Goal: Entertainment & Leisure: Consume media (video, audio)

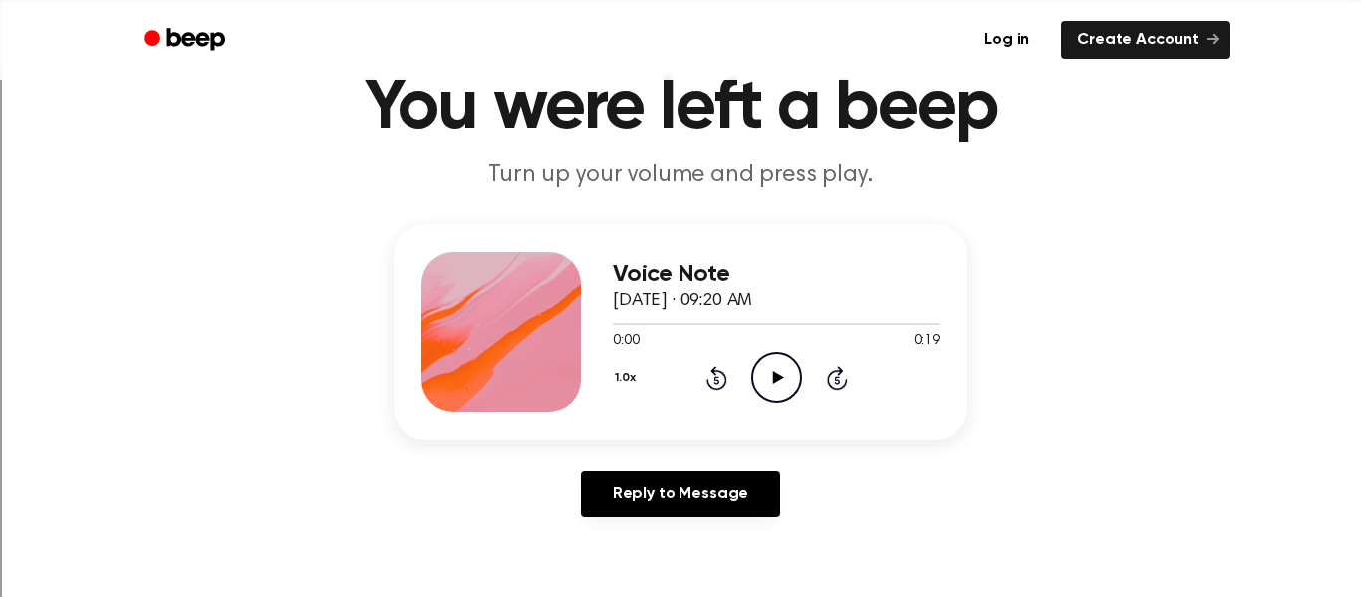
scroll to position [84, 0]
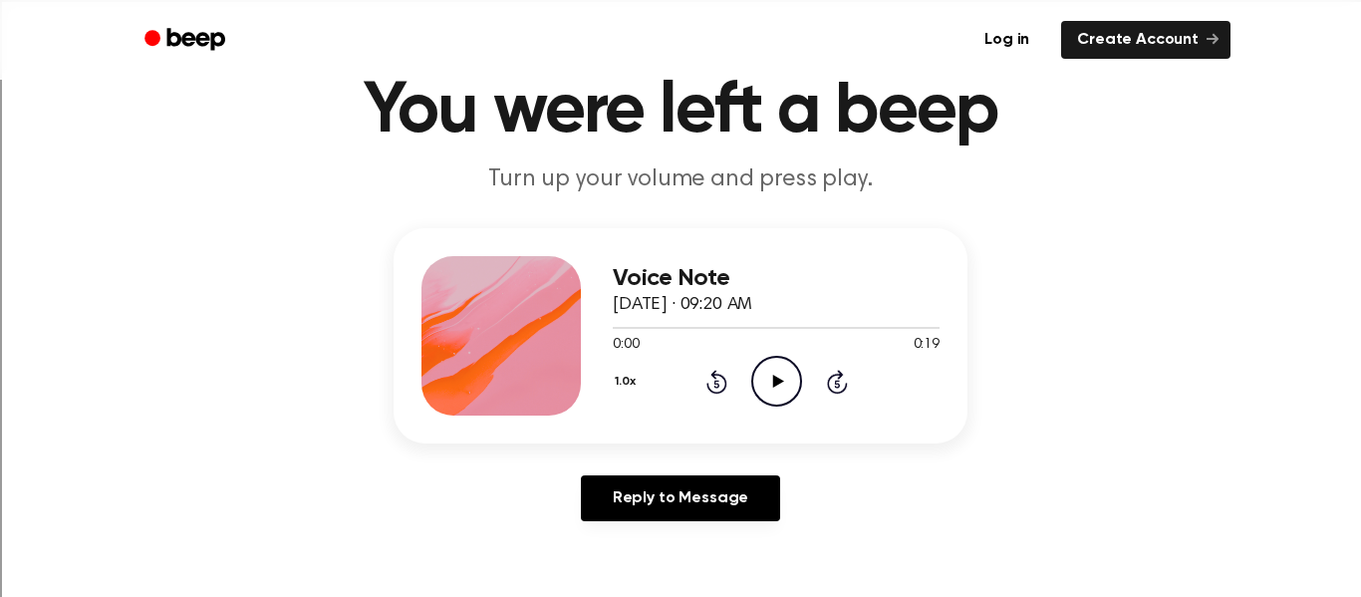
click at [769, 370] on icon "Play Audio" at bounding box center [776, 381] width 51 height 51
click at [769, 370] on icon "Pause Audio" at bounding box center [776, 381] width 51 height 51
click at [769, 370] on icon "Play Audio" at bounding box center [776, 381] width 51 height 51
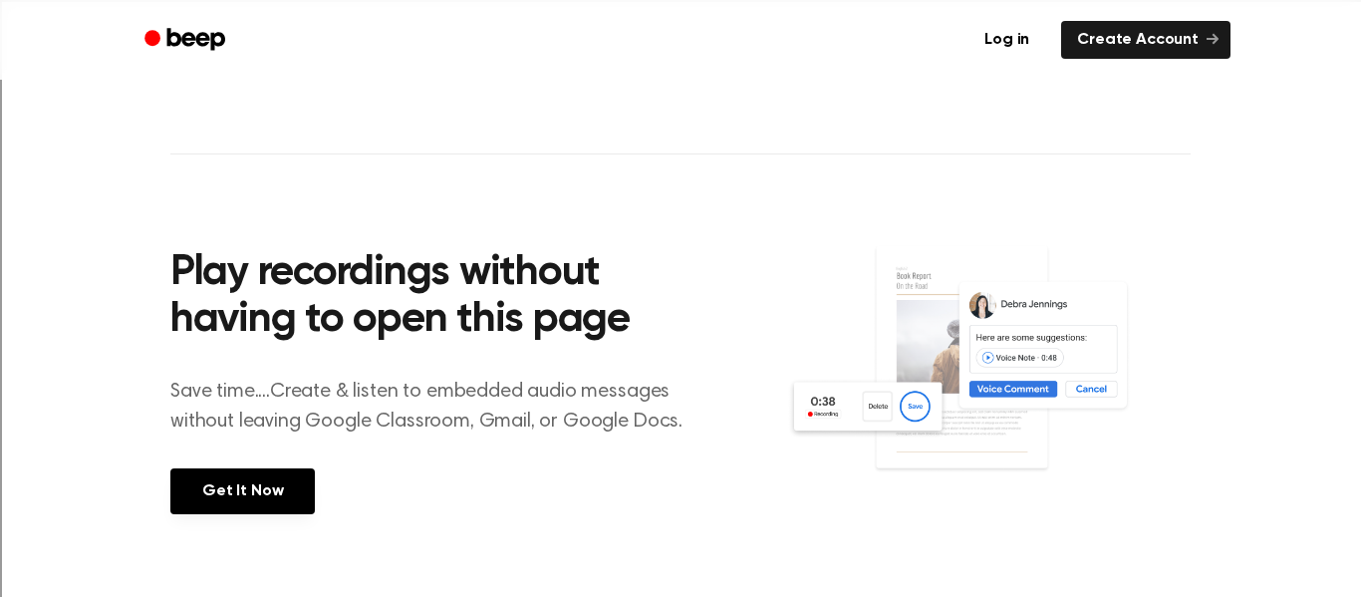
scroll to position [631, 0]
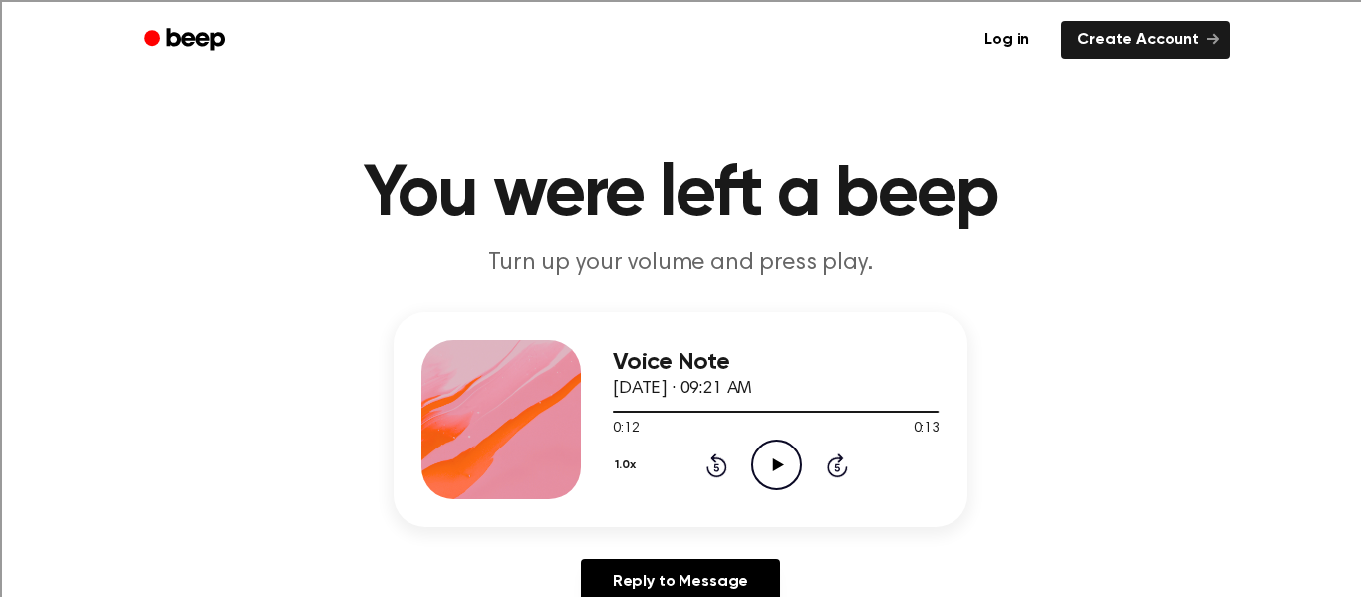
click at [772, 451] on icon "Play Audio" at bounding box center [776, 464] width 51 height 51
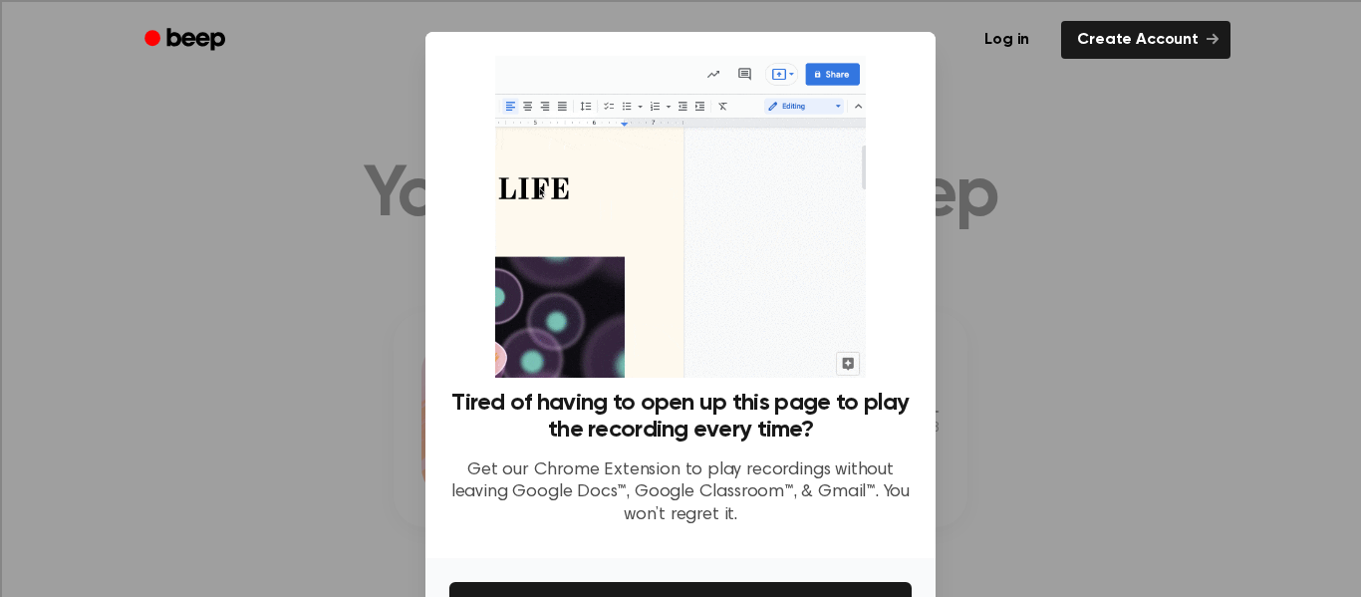
scroll to position [129, 0]
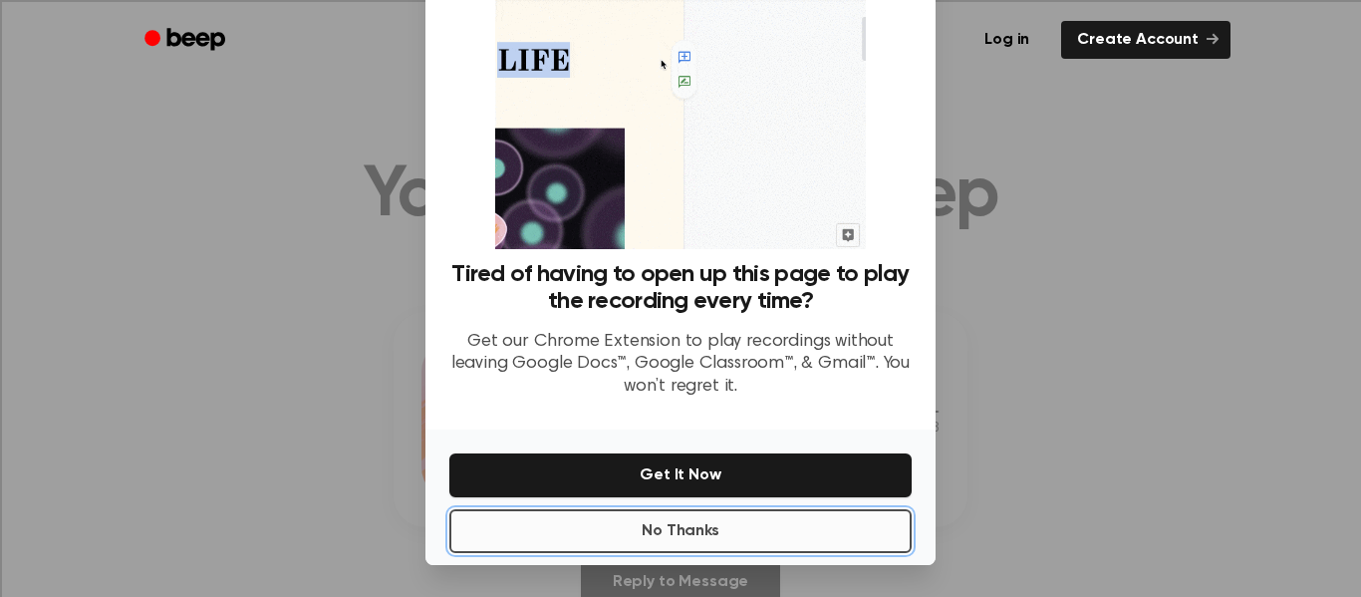
click at [806, 515] on button "No Thanks" at bounding box center [680, 531] width 462 height 44
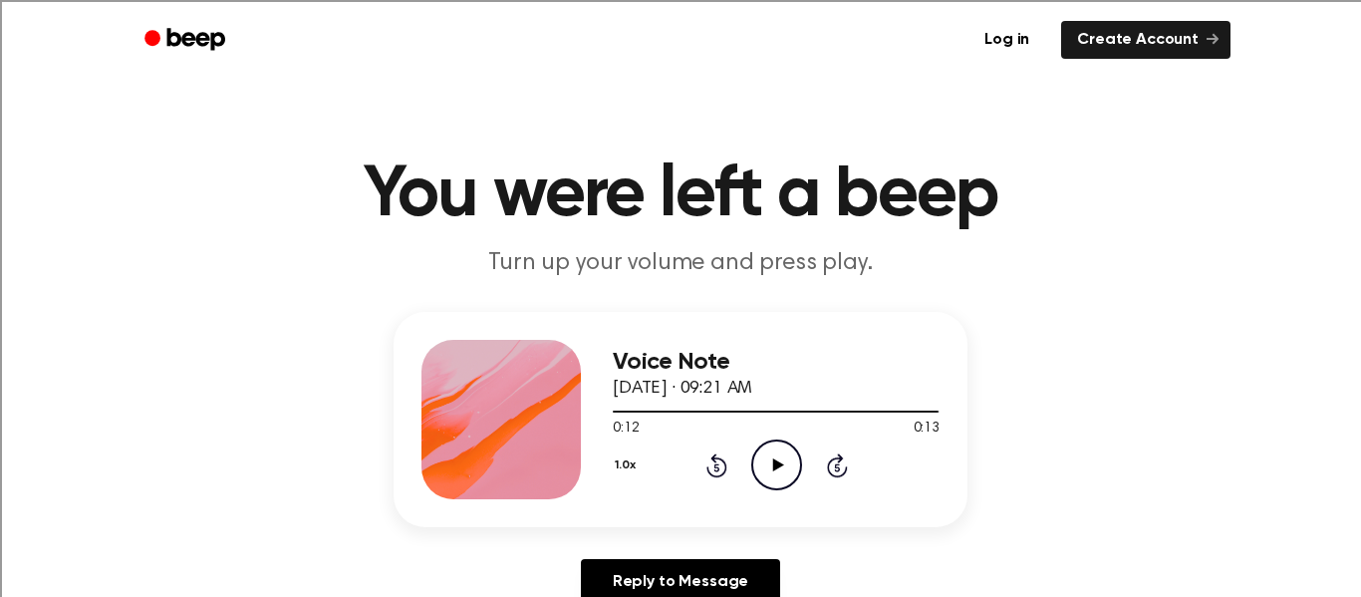
click at [769, 465] on icon "Play Audio" at bounding box center [776, 464] width 51 height 51
click at [774, 473] on icon "Play Audio" at bounding box center [776, 464] width 51 height 51
click at [766, 477] on icon "Play Audio" at bounding box center [776, 464] width 51 height 51
click at [767, 449] on icon "Play Audio" at bounding box center [776, 464] width 51 height 51
click at [792, 462] on icon "Play Audio" at bounding box center [776, 464] width 51 height 51
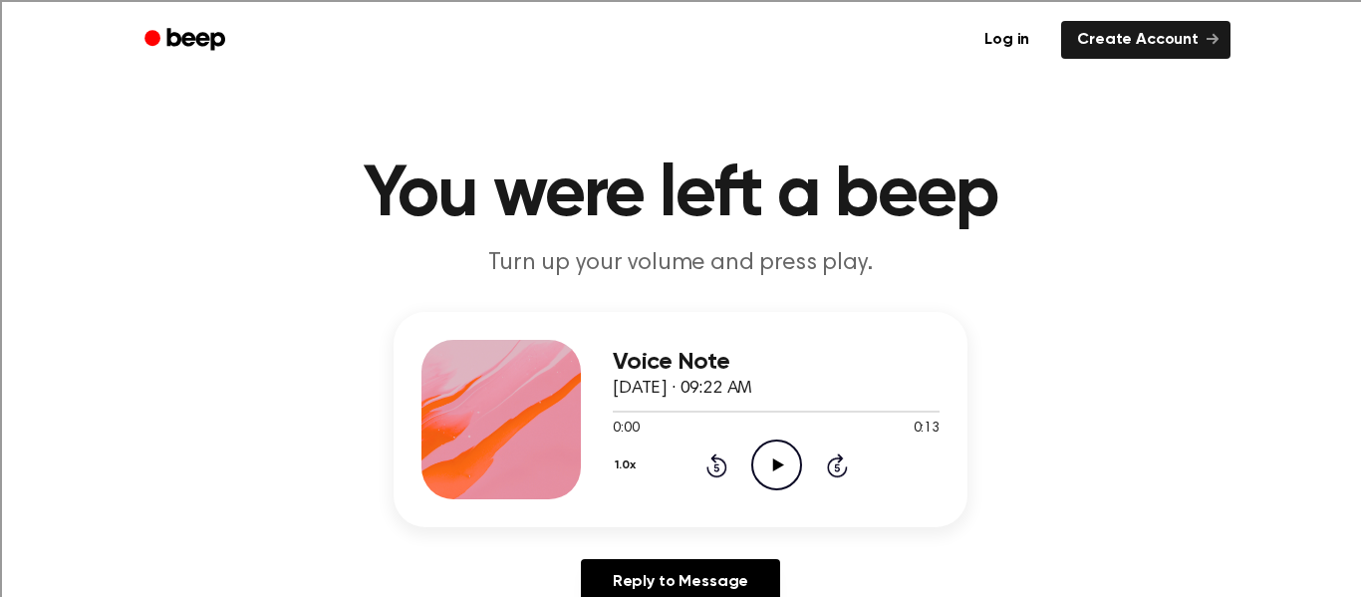
click at [775, 451] on icon "Play Audio" at bounding box center [776, 464] width 51 height 51
click at [762, 463] on icon "Play Audio" at bounding box center [776, 464] width 51 height 51
click at [771, 464] on icon "Play Audio" at bounding box center [776, 464] width 51 height 51
click at [780, 466] on icon at bounding box center [777, 464] width 11 height 13
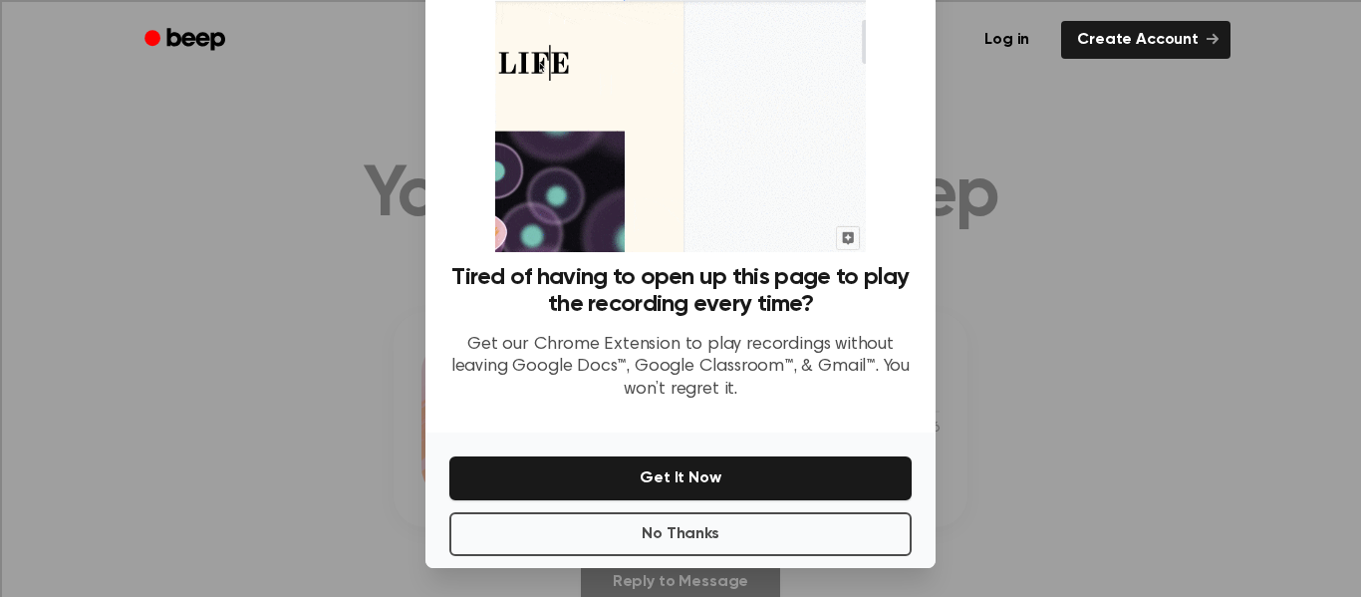
scroll to position [129, 0]
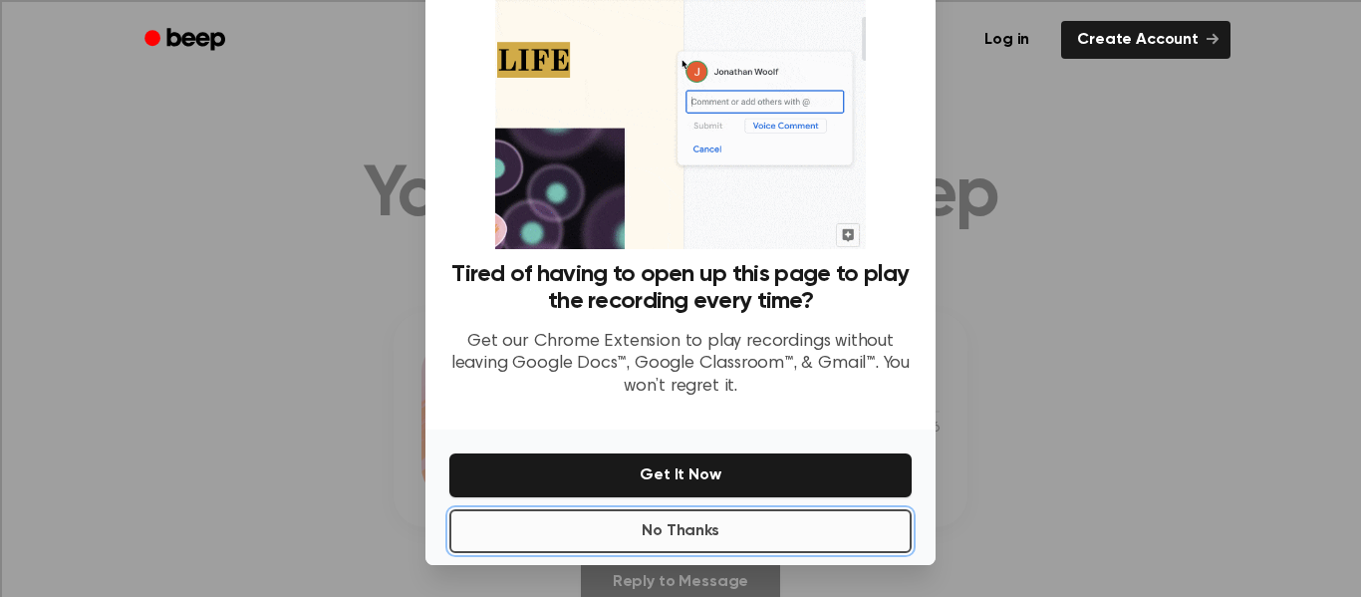
click at [679, 516] on button "No Thanks" at bounding box center [680, 531] width 462 height 44
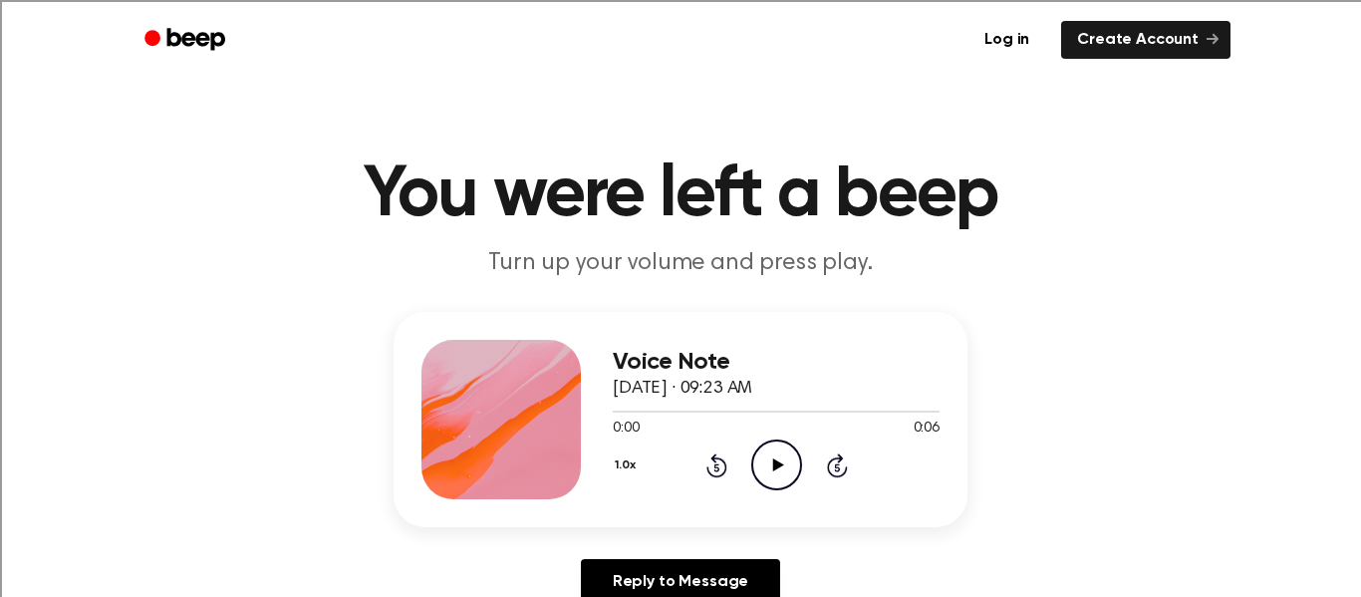
click at [785, 466] on icon "Play Audio" at bounding box center [776, 464] width 51 height 51
click at [766, 456] on icon "Play Audio" at bounding box center [776, 464] width 51 height 51
click at [762, 478] on icon "Play Audio" at bounding box center [776, 464] width 51 height 51
